Goal: Information Seeking & Learning: Understand process/instructions

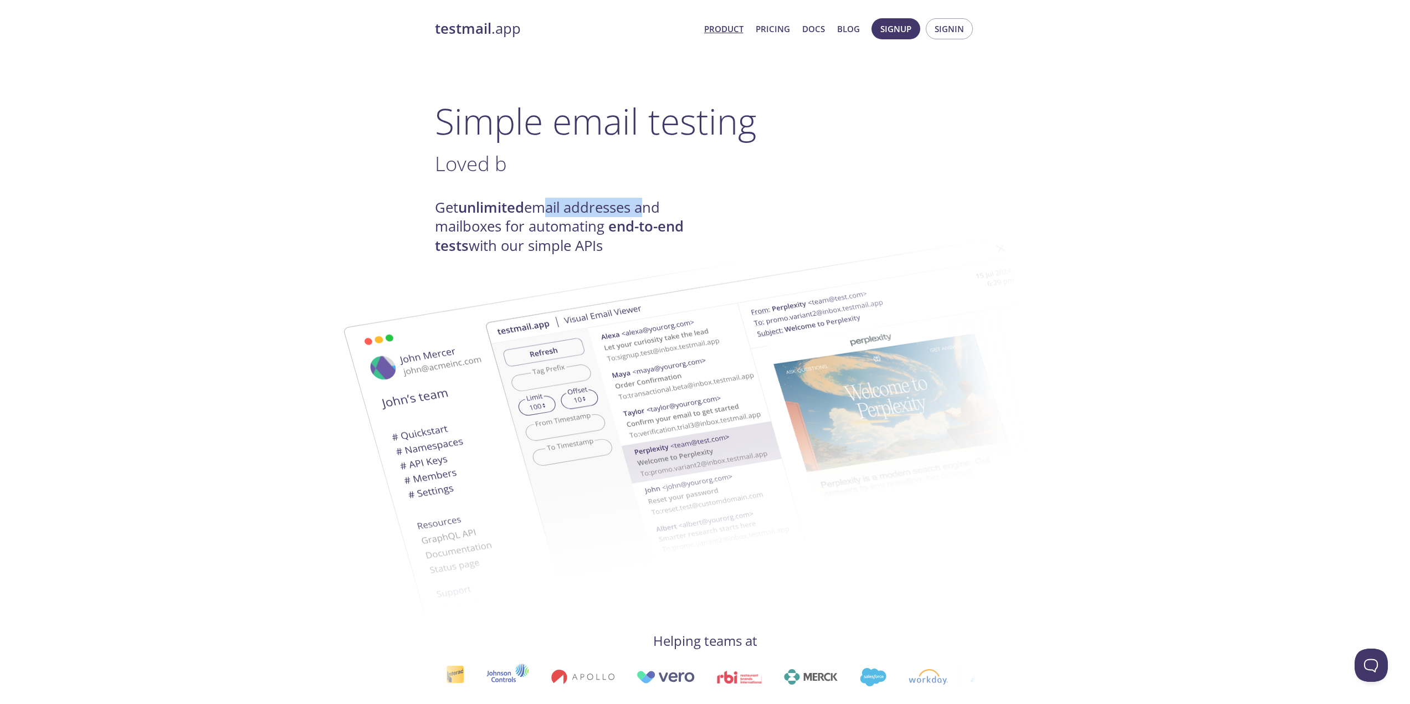
drag, startPoint x: 564, startPoint y: 210, endPoint x: 644, endPoint y: 204, distance: 80.5
click at [644, 204] on h4 "Get unlimited email addresses and mailboxes for automating end-to-end tests wit…" at bounding box center [570, 226] width 270 height 57
click at [574, 225] on img at bounding box center [784, 408] width 598 height 375
click at [576, 229] on img at bounding box center [784, 408] width 598 height 375
click at [537, 234] on img at bounding box center [784, 408] width 598 height 375
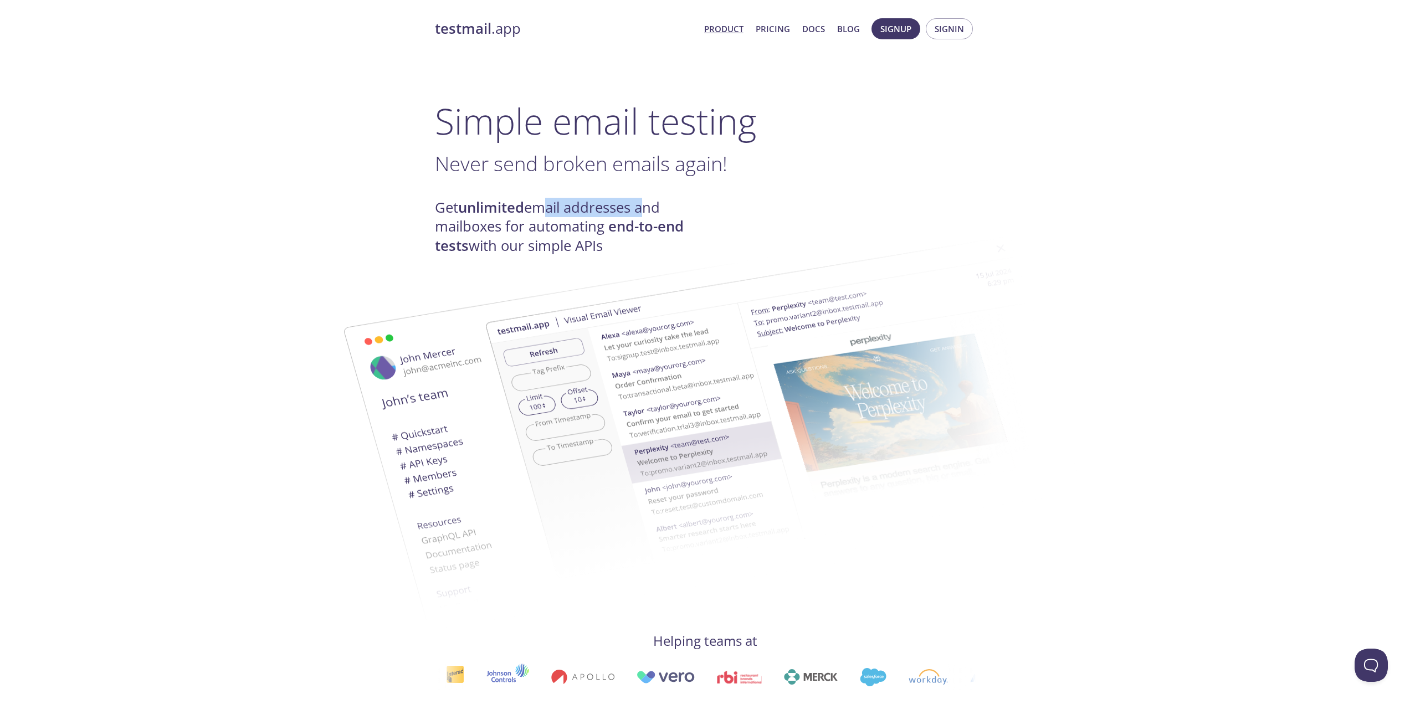
click at [577, 244] on img at bounding box center [784, 408] width 598 height 375
click at [559, 245] on img at bounding box center [784, 408] width 598 height 375
click at [617, 223] on img at bounding box center [784, 408] width 598 height 375
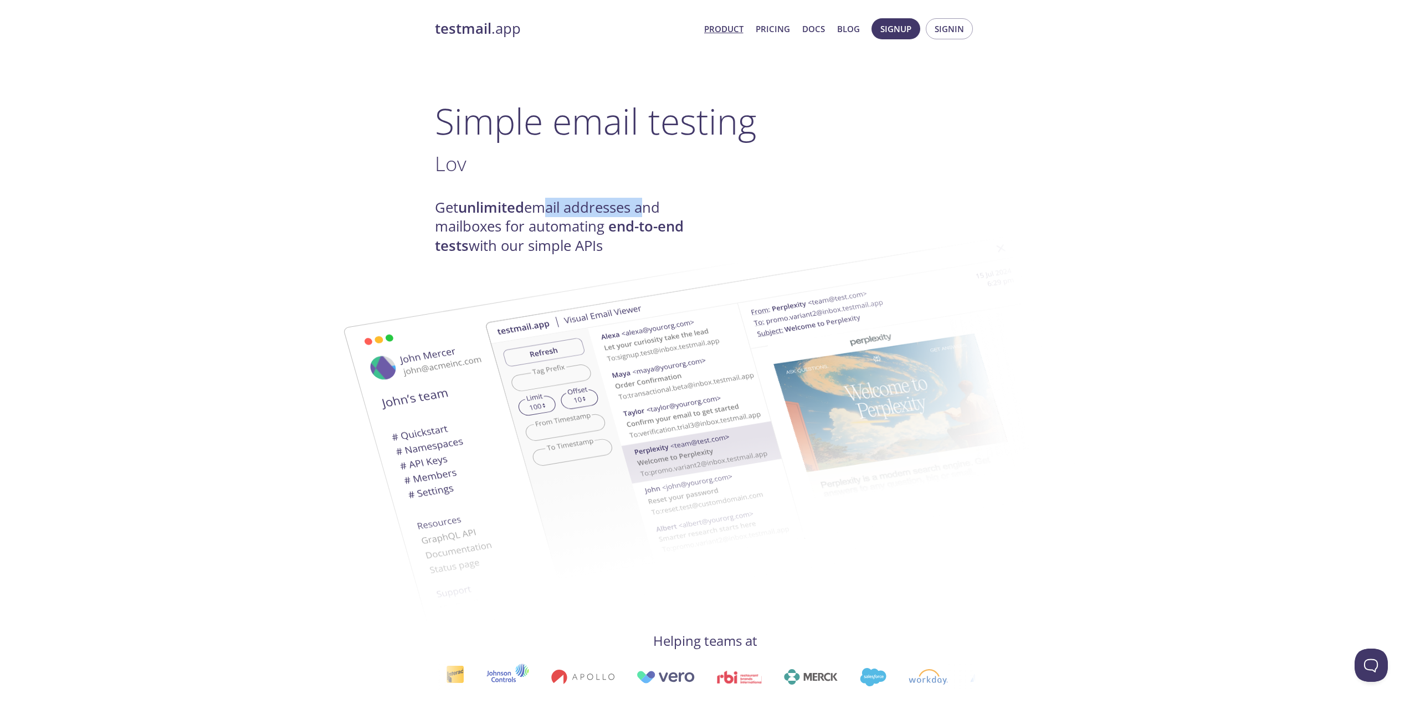
click at [617, 223] on img at bounding box center [784, 408] width 598 height 375
click at [587, 199] on h4 "Get unlimited email addresses and mailboxes for automating end-to-end tests wit…" at bounding box center [570, 226] width 270 height 57
click at [822, 32] on link "Docs" at bounding box center [813, 29] width 23 height 14
